Goal: Information Seeking & Learning: Learn about a topic

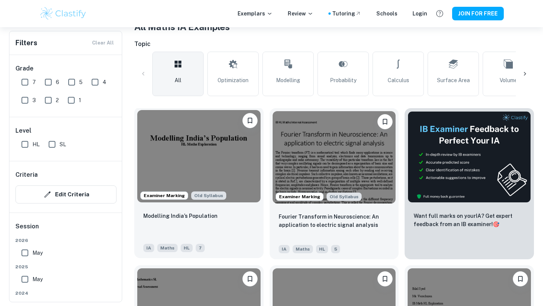
scroll to position [160, 0]
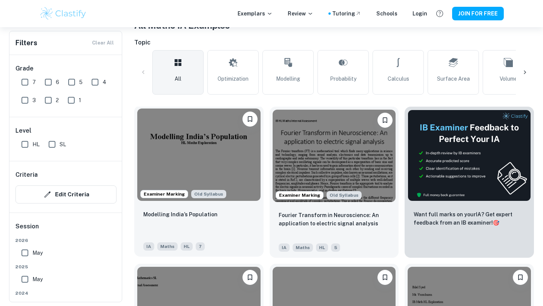
click at [202, 170] on img at bounding box center [198, 155] width 123 height 92
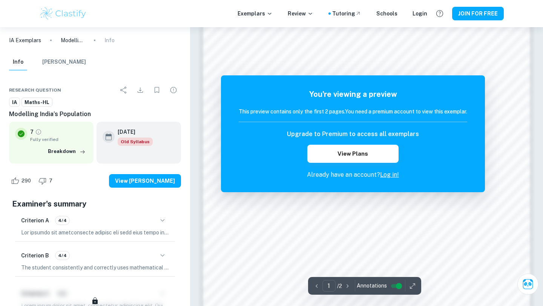
scroll to position [668, 0]
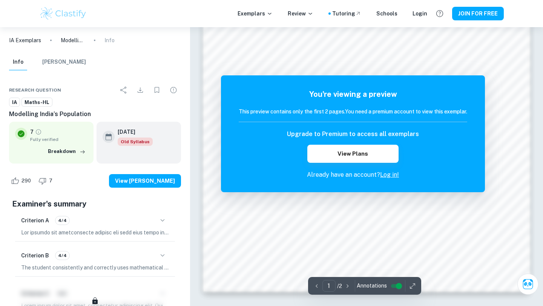
click at [381, 175] on link "Log in!" at bounding box center [389, 174] width 19 height 7
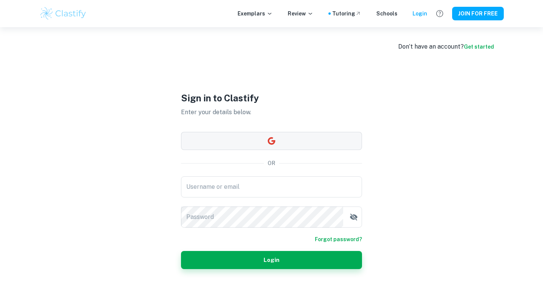
click at [275, 144] on icon "button" at bounding box center [271, 140] width 9 height 9
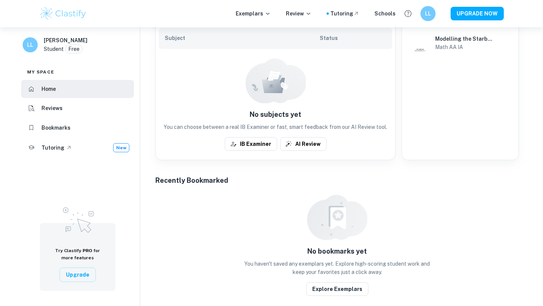
scroll to position [365, 0]
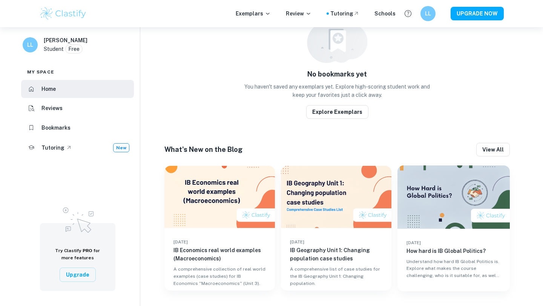
click at [72, 13] on img at bounding box center [63, 13] width 48 height 15
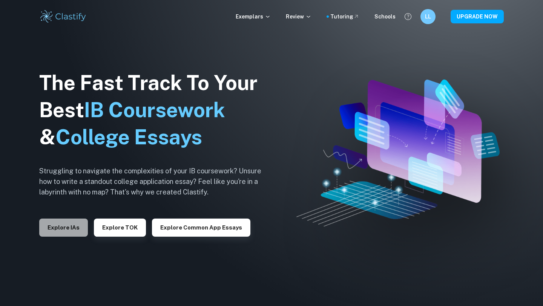
click at [75, 225] on button "Explore IAs" at bounding box center [63, 228] width 49 height 18
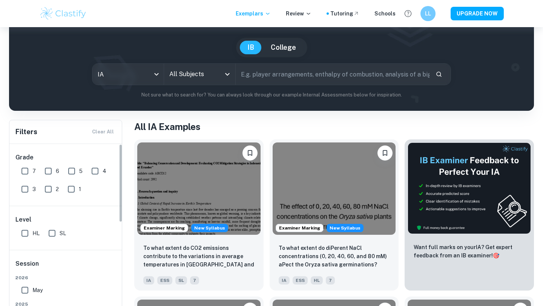
scroll to position [66, 0]
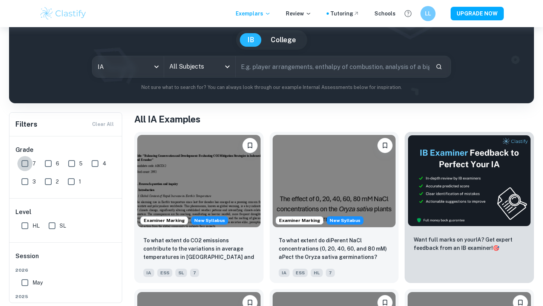
click at [32, 165] on input "7" at bounding box center [24, 163] width 15 height 15
checkbox input "true"
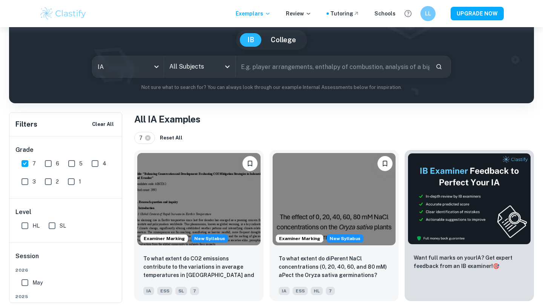
click at [35, 223] on span "HL" at bounding box center [35, 226] width 7 height 8
click at [32, 223] on input "HL" at bounding box center [24, 225] width 15 height 15
checkbox input "true"
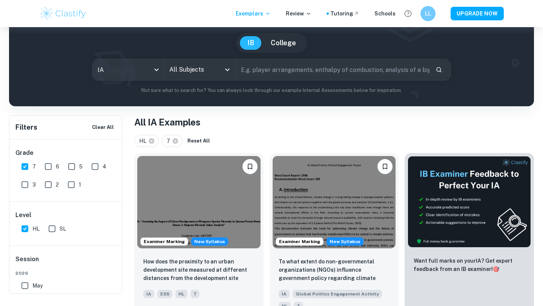
scroll to position [54, 0]
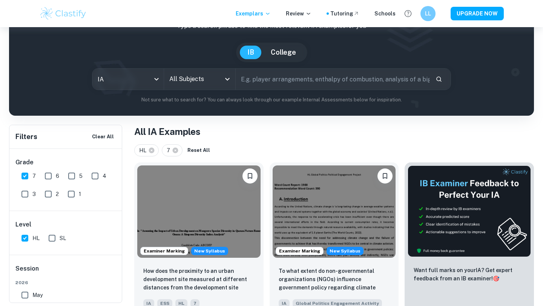
click at [187, 80] on input "All Subjects" at bounding box center [193, 79] width 53 height 14
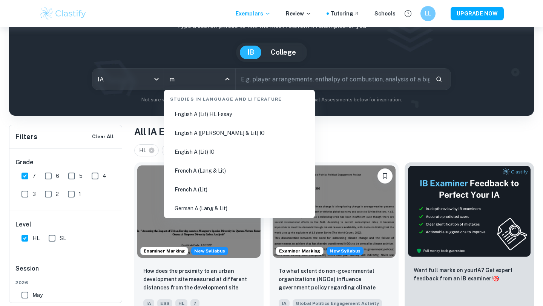
scroll to position [0, 0]
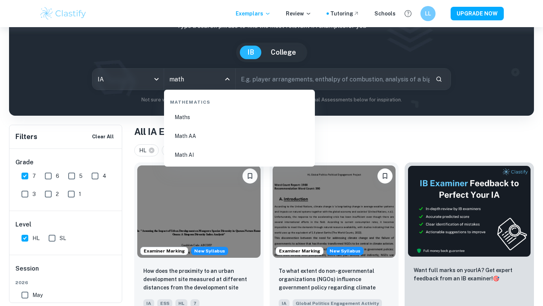
click at [213, 154] on li "Math AI" at bounding box center [239, 154] width 145 height 17
type input "Math AI"
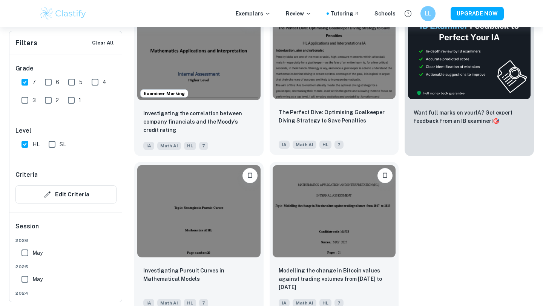
scroll to position [287, 0]
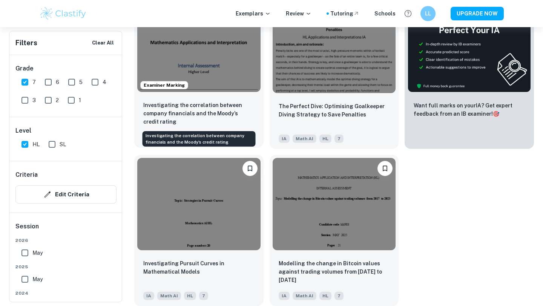
click at [199, 114] on p "Investigating the correlation between company financials and the Moody’s credit…" at bounding box center [198, 113] width 111 height 25
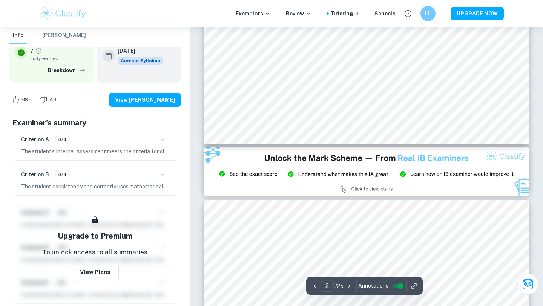
scroll to position [839, 0]
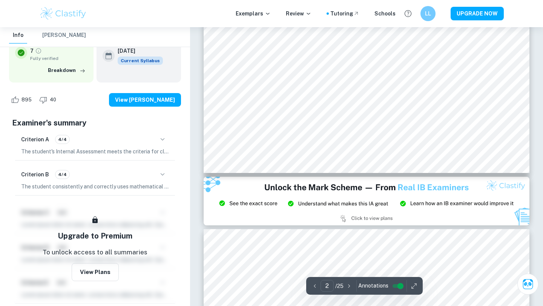
type input "1"
